Goal: Task Accomplishment & Management: Use online tool/utility

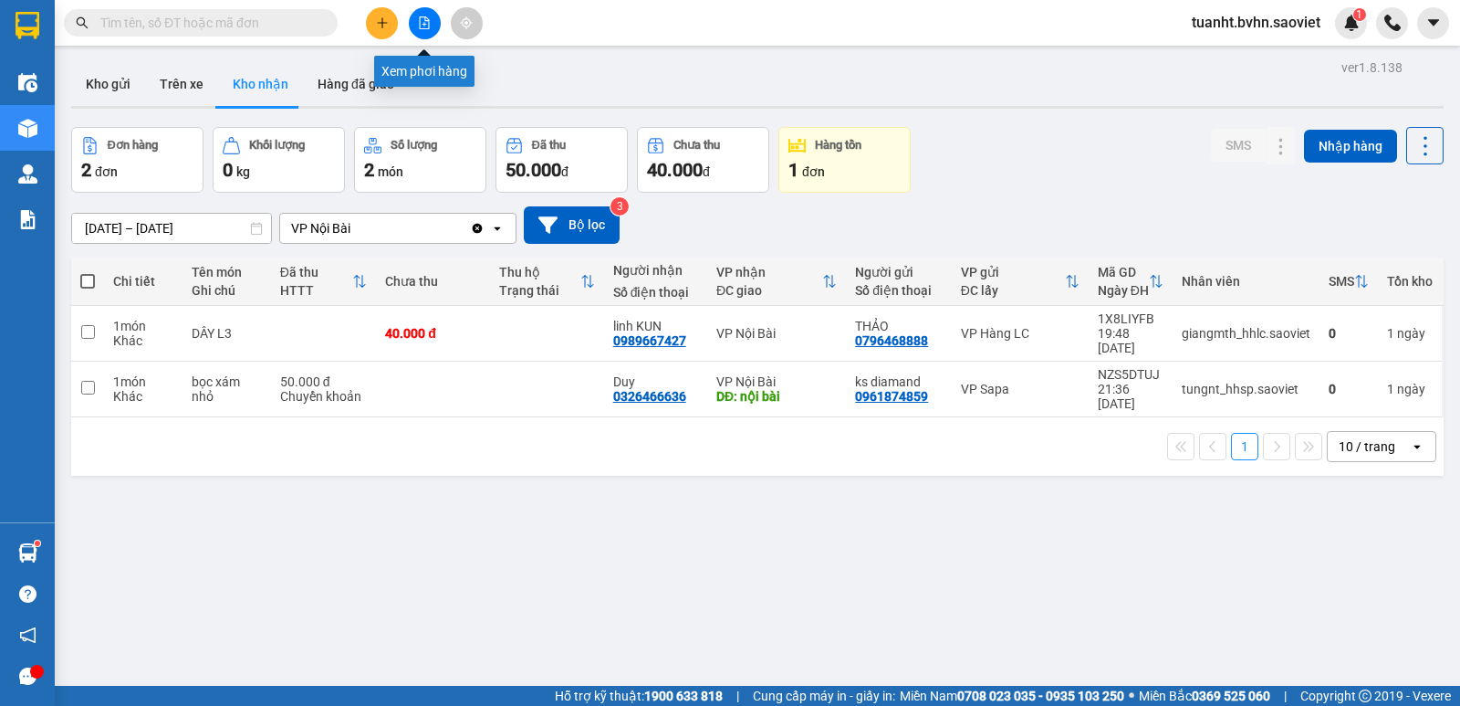
click at [419, 31] on button at bounding box center [425, 23] width 32 height 32
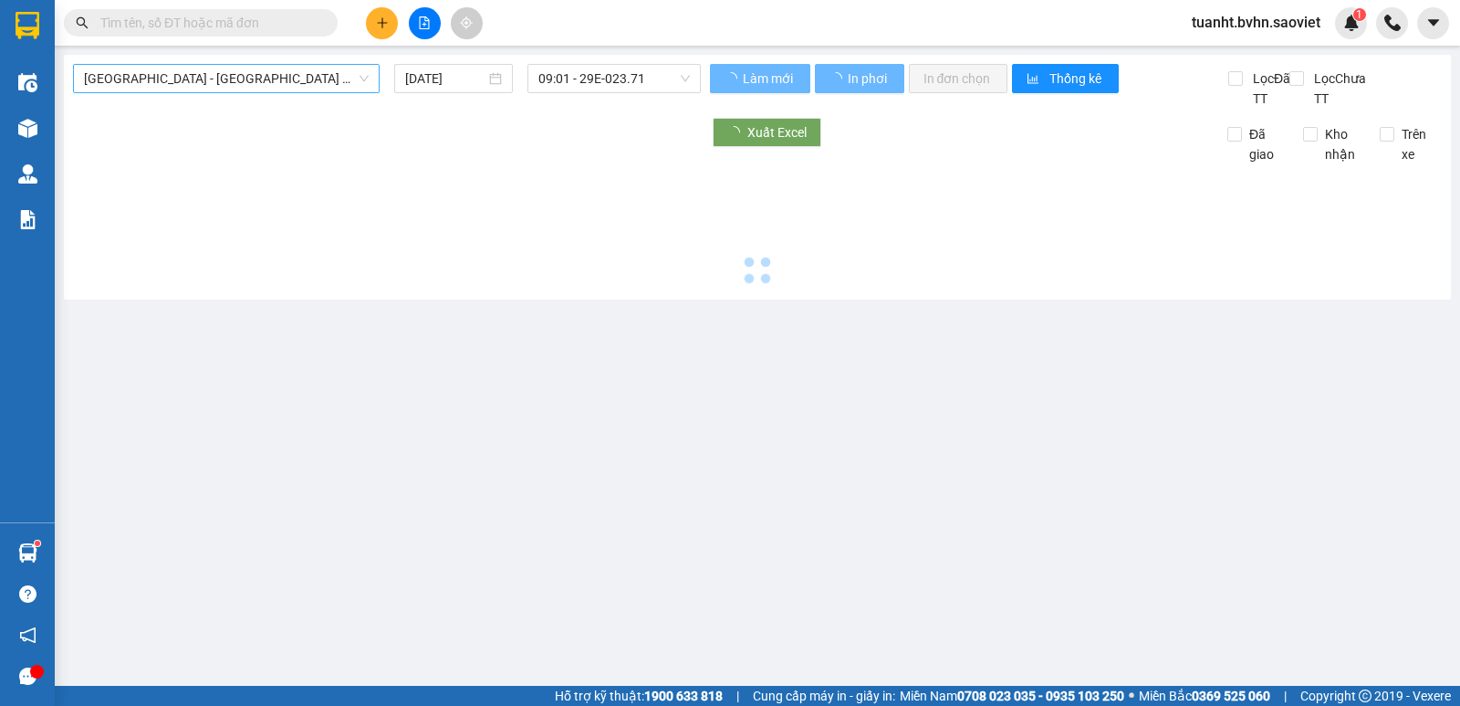
click at [248, 82] on span "[GEOGRAPHIC_DATA] - [GEOGRAPHIC_DATA] (Cabin)" at bounding box center [226, 78] width 285 height 27
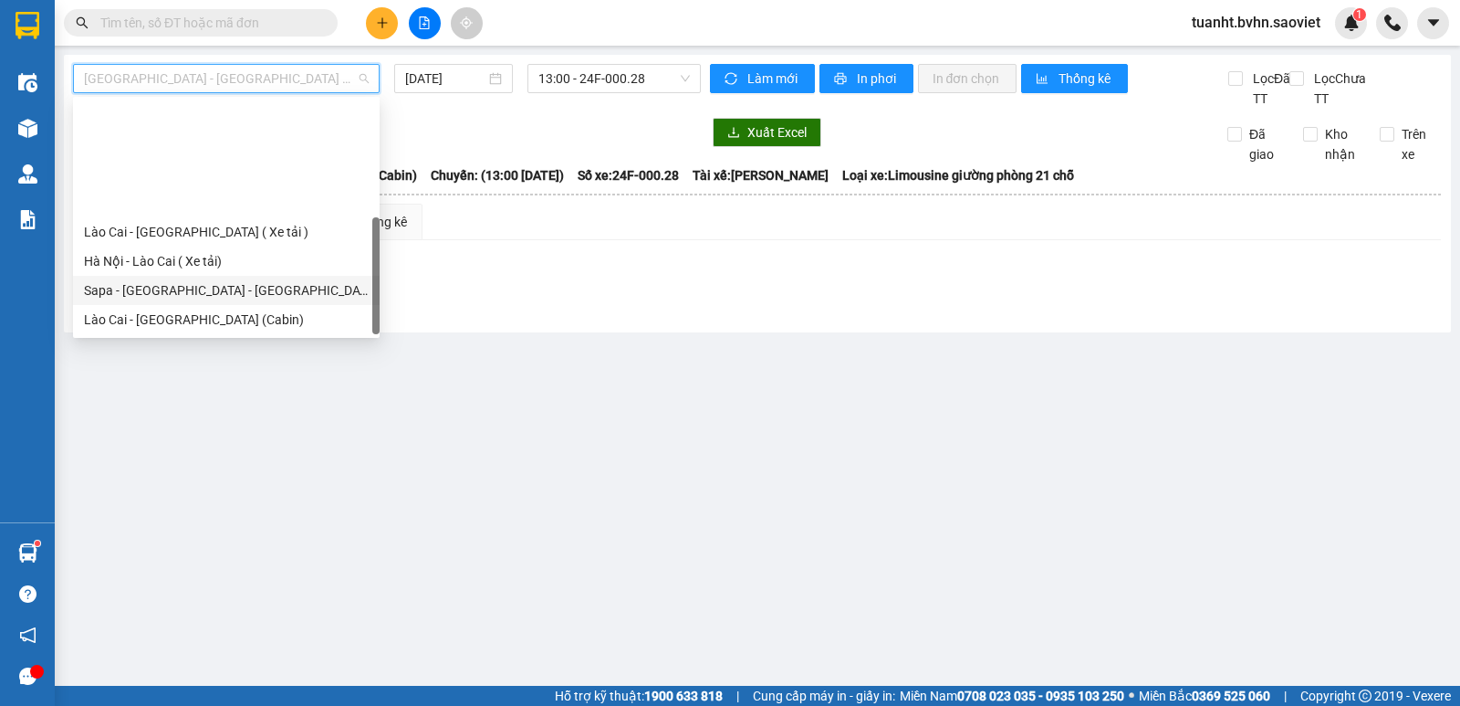
scroll to position [146, 0]
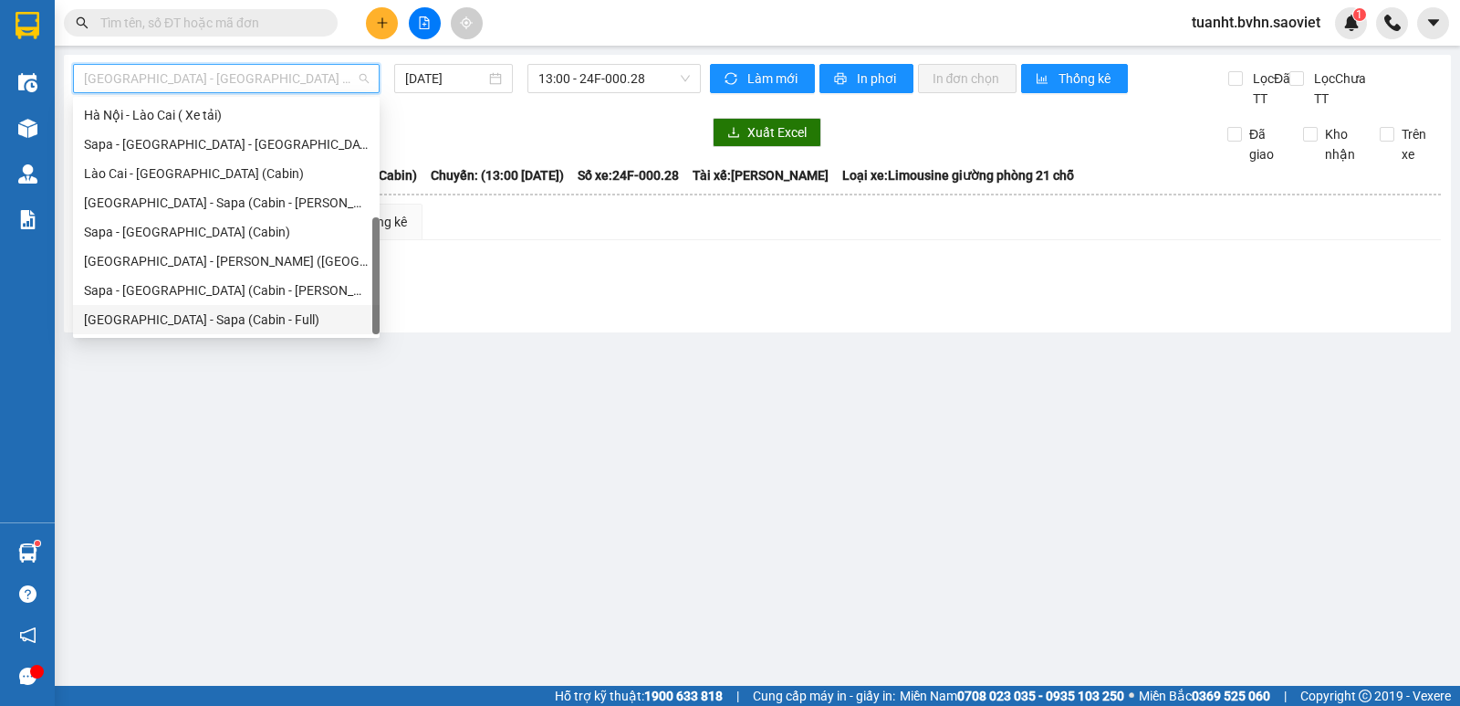
click at [237, 318] on div "[GEOGRAPHIC_DATA] - Sapa (Cabin - Full)" at bounding box center [226, 319] width 285 height 20
type input "[DATE]"
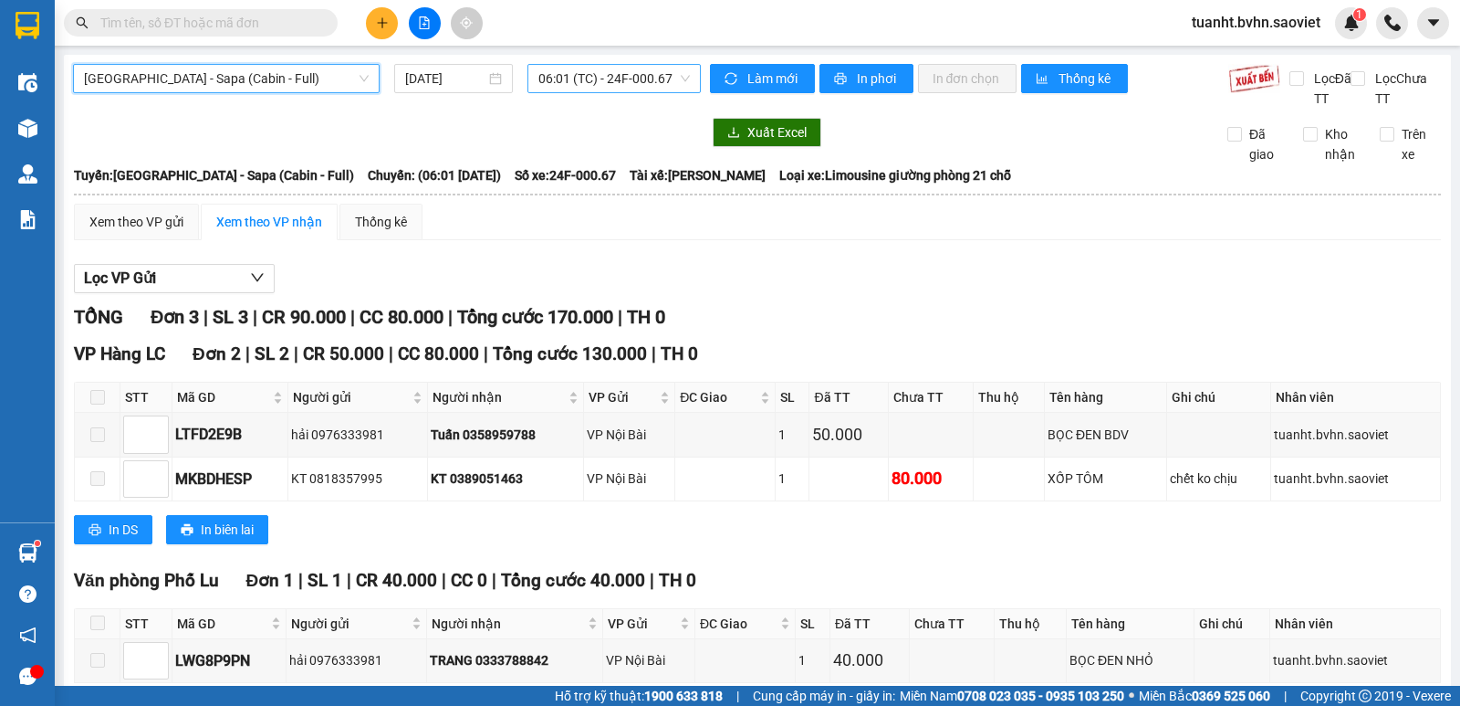
click at [598, 84] on span "06:01 (TC) - 24F-000.67" at bounding box center [614, 78] width 151 height 27
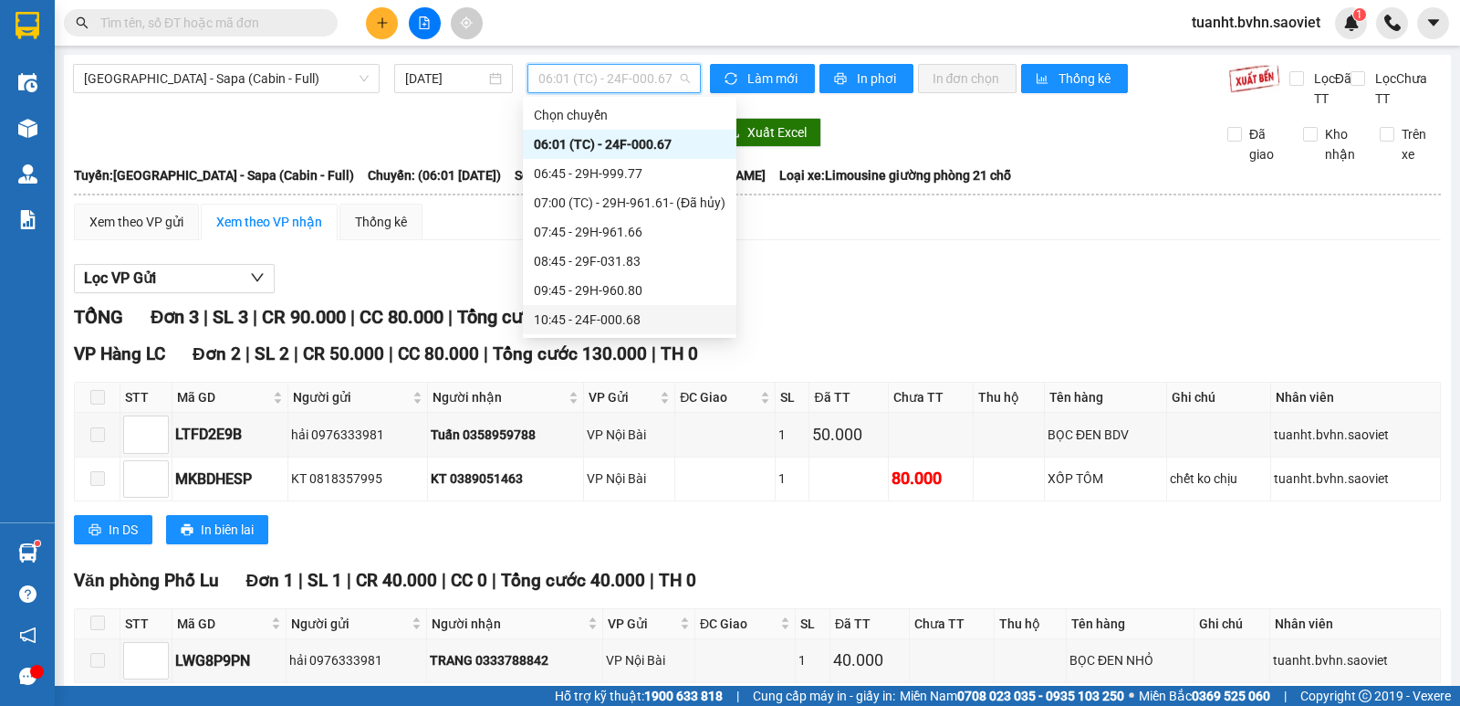
click at [620, 315] on div "10:45 - 24F-000.68" at bounding box center [630, 319] width 192 height 20
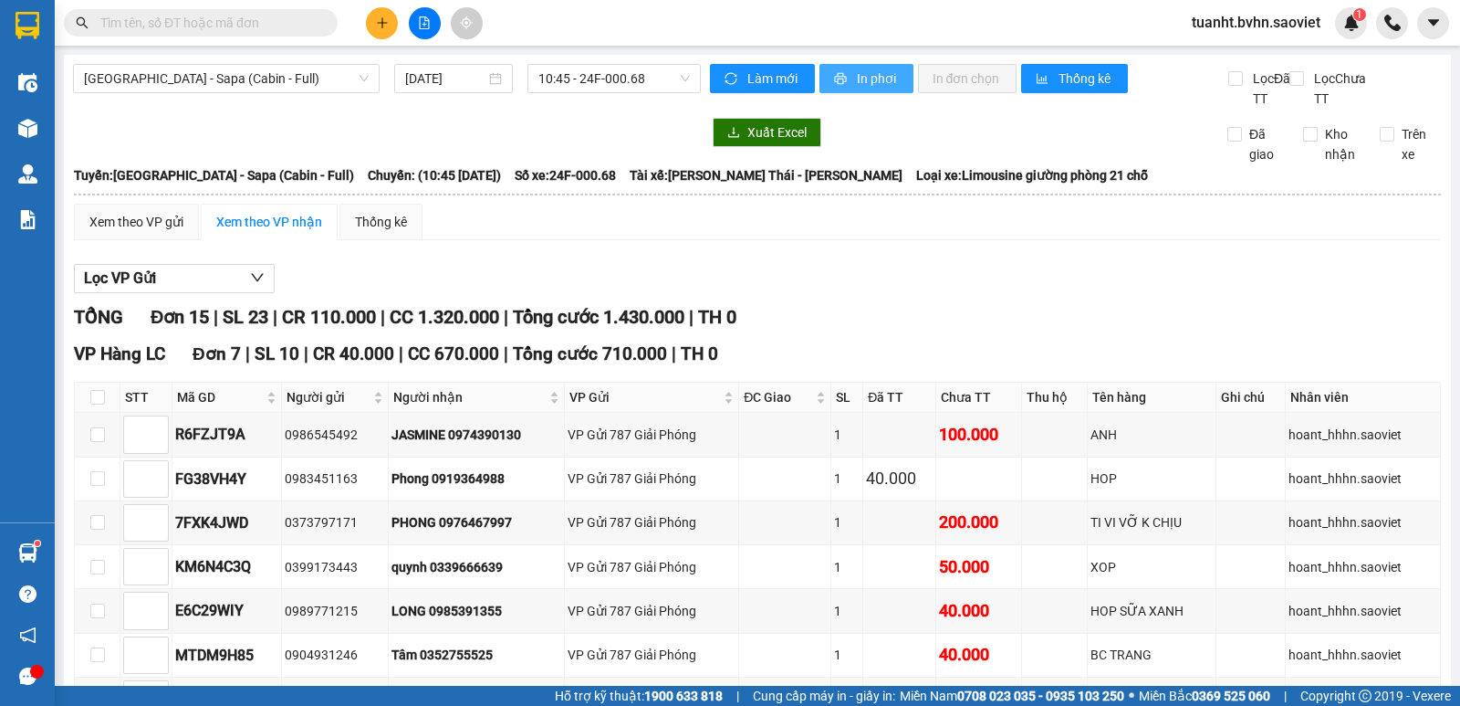
click at [863, 79] on span "In phơi" at bounding box center [878, 78] width 42 height 20
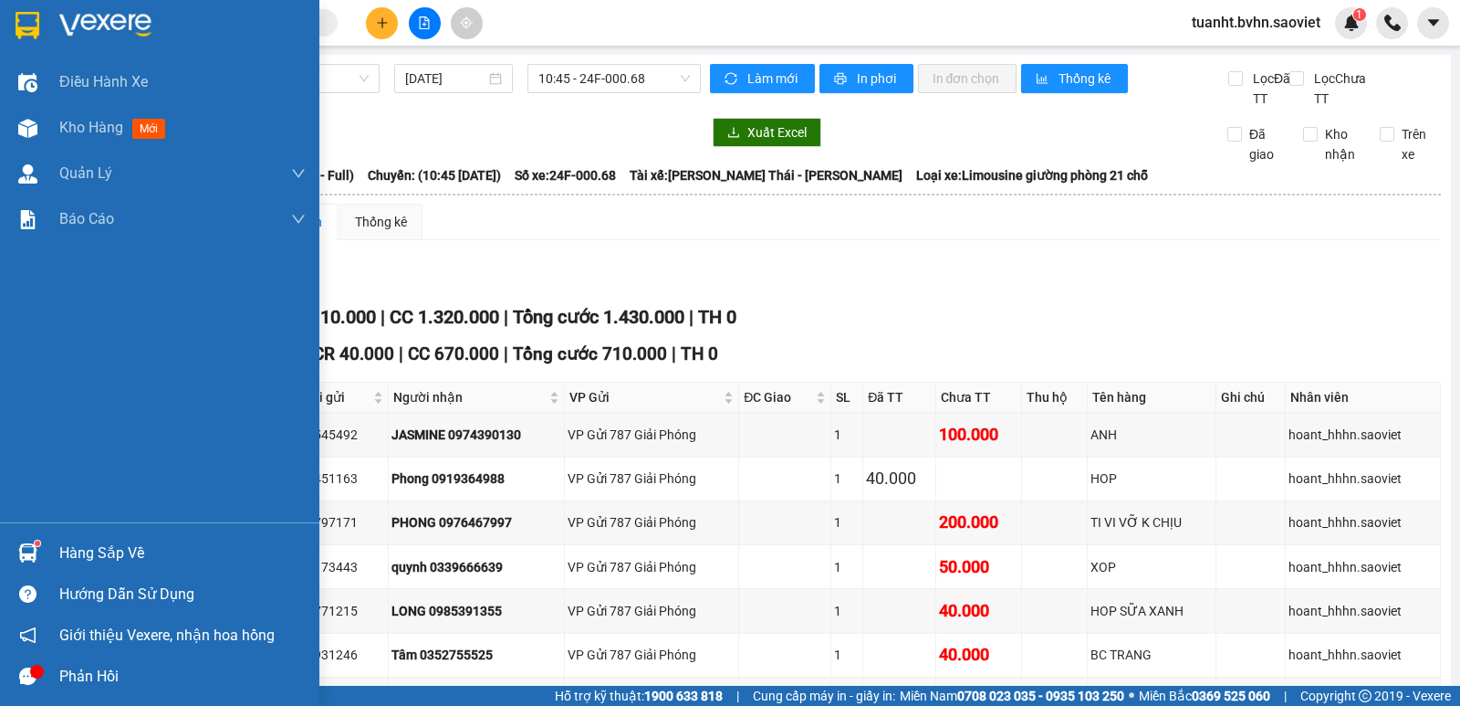
drag, startPoint x: 27, startPoint y: 125, endPoint x: 0, endPoint y: 358, distance: 234.4
click at [27, 125] on img at bounding box center [27, 128] width 19 height 19
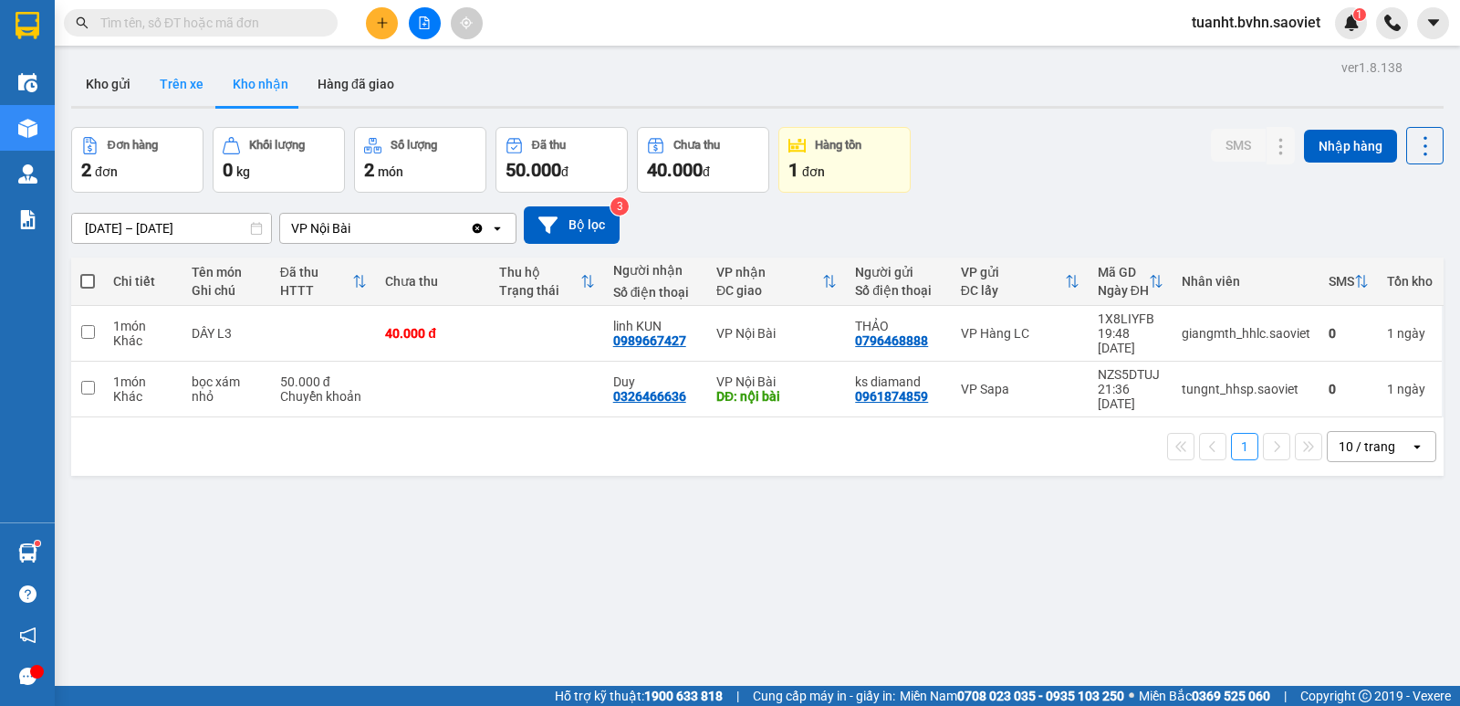
click at [175, 77] on button "Trên xe" at bounding box center [181, 84] width 73 height 44
